Goal: Find specific page/section: Find specific page/section

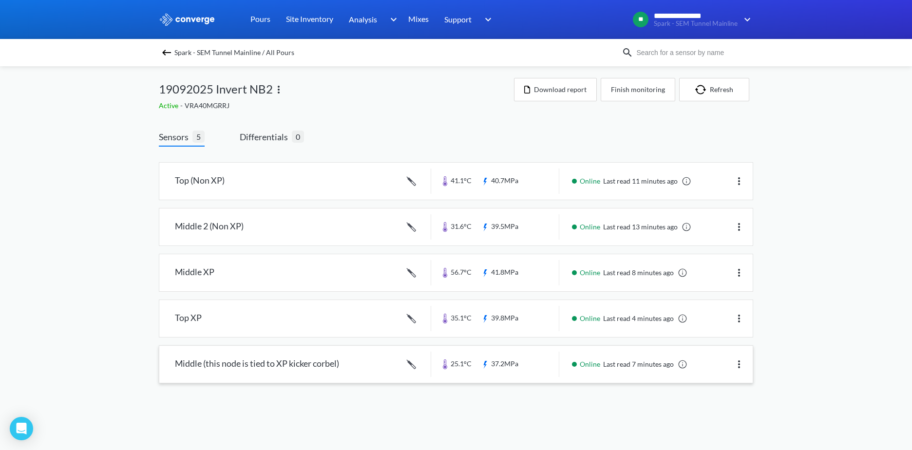
click at [704, 375] on link at bounding box center [455, 364] width 593 height 37
click at [332, 235] on link at bounding box center [455, 226] width 593 height 37
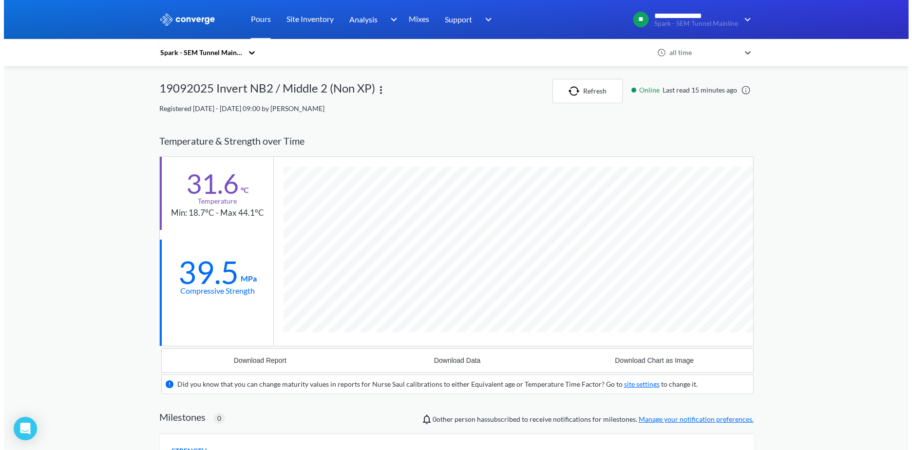
scroll to position [608, 594]
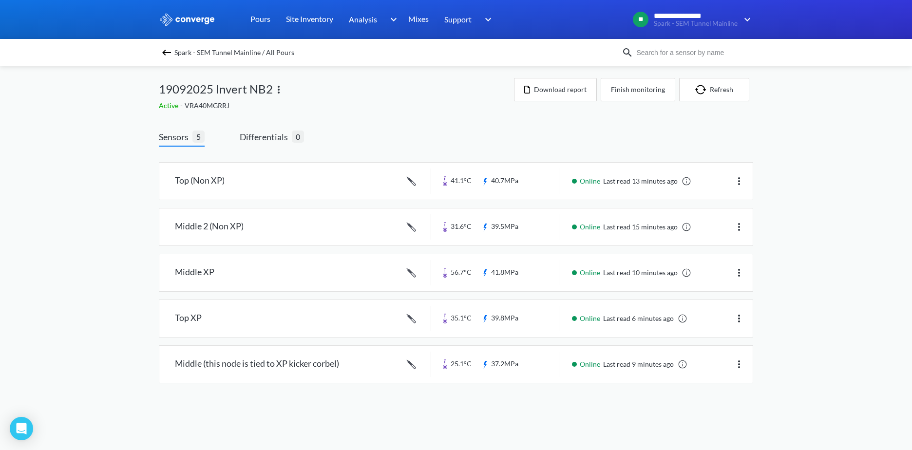
click at [360, 411] on body "**********" at bounding box center [456, 225] width 912 height 450
